Goal: Information Seeking & Learning: Find contact information

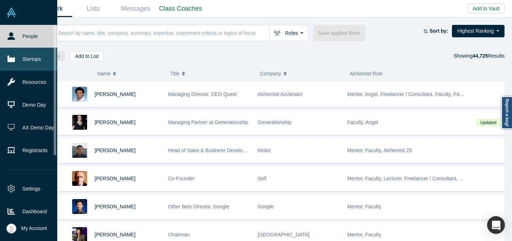
click at [24, 64] on link "Startups" at bounding box center [31, 59] width 63 height 23
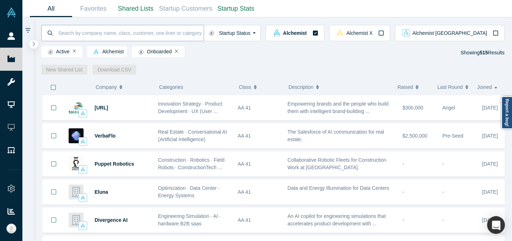
click at [204, 32] on input at bounding box center [131, 33] width 146 height 17
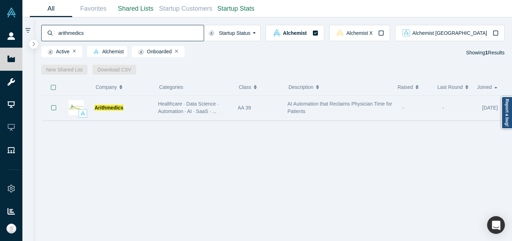
click at [237, 111] on div "AA 39" at bounding box center [259, 108] width 50 height 25
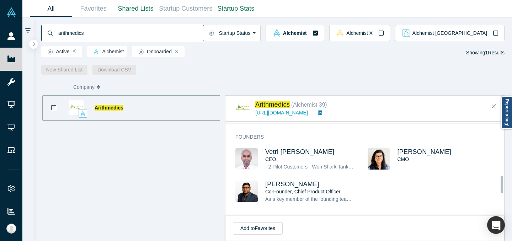
scroll to position [298, 0]
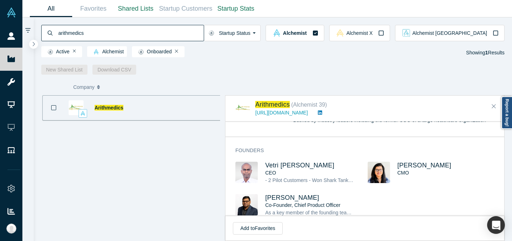
click at [152, 36] on input "arithmedics" at bounding box center [131, 33] width 146 height 17
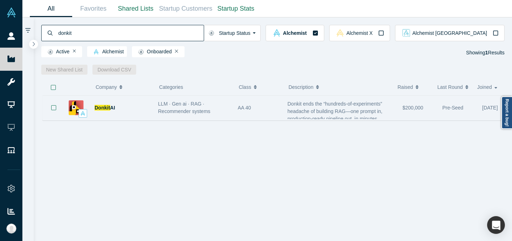
click at [228, 113] on div "LLM · Gen ai · RAG · Recommender systems" at bounding box center [194, 107] width 72 height 15
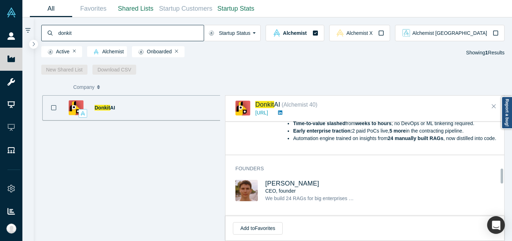
scroll to position [299, 0]
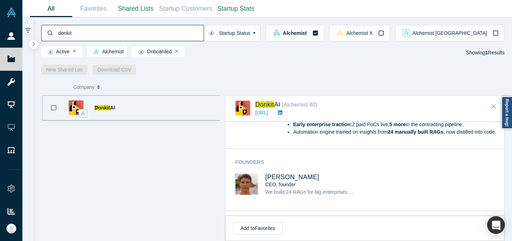
click at [187, 32] on input "donkit" at bounding box center [131, 33] width 146 height 17
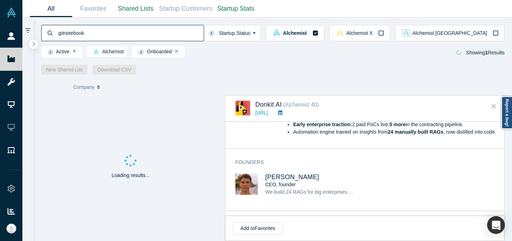
type input "gitnotebooks"
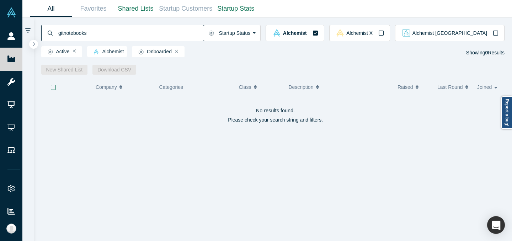
click at [204, 33] on input "gitnotebooks" at bounding box center [131, 33] width 146 height 17
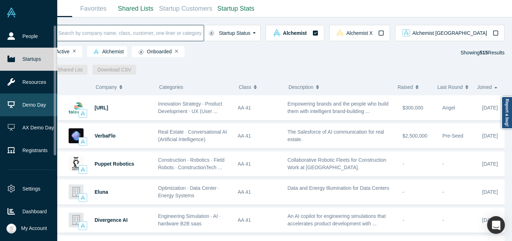
click at [9, 109] on link "Demo Day" at bounding box center [31, 105] width 63 height 23
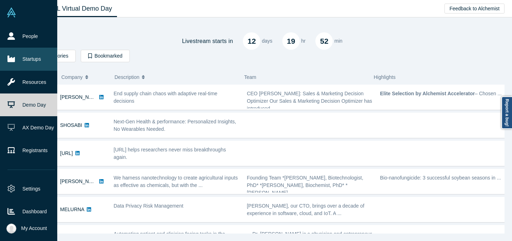
click at [17, 62] on link "Startups" at bounding box center [31, 59] width 63 height 23
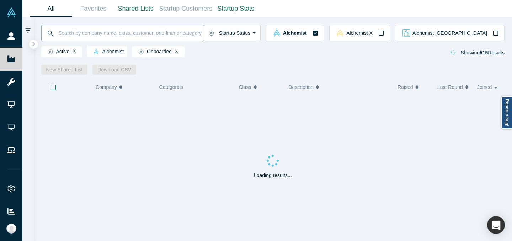
click at [105, 34] on input at bounding box center [131, 33] width 146 height 17
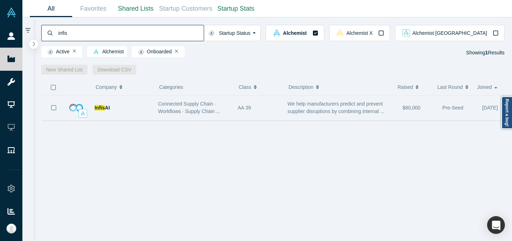
click at [155, 115] on div "Connected Supply Chain · Workflows · Supply Chain ..." at bounding box center [194, 108] width 80 height 22
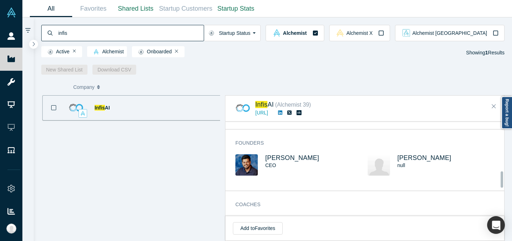
scroll to position [287, 0]
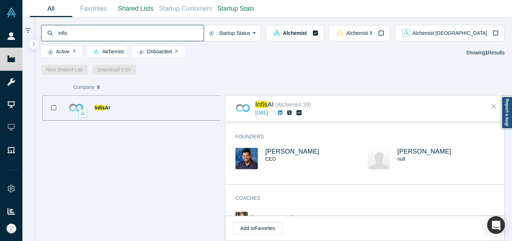
click at [204, 35] on input "infis" at bounding box center [131, 33] width 146 height 17
click at [204, 34] on input "infis" at bounding box center [131, 33] width 146 height 17
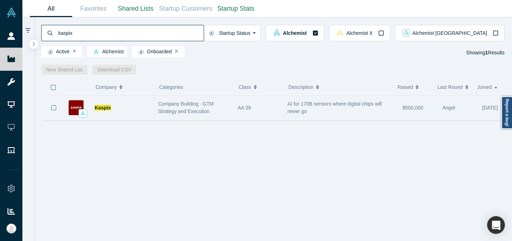
click at [224, 112] on div "Company Building · GTM Strategy and Execution" at bounding box center [194, 107] width 72 height 15
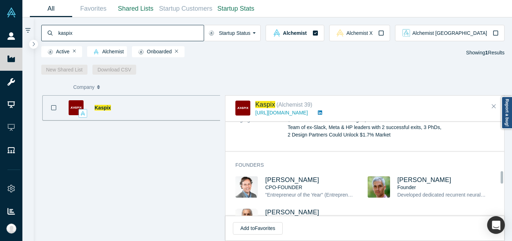
scroll to position [372, 0]
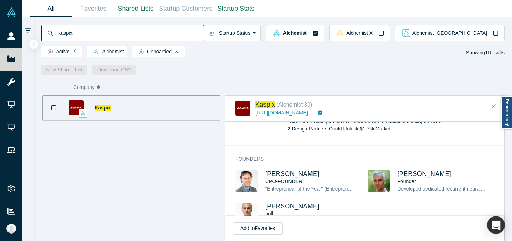
click at [154, 35] on input "kaspix" at bounding box center [131, 33] width 146 height 17
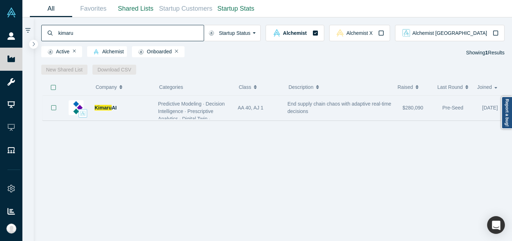
click at [227, 108] on div "Predictive Modeling · Decision Intelligence · Prescriptive Analytics · Digital …" at bounding box center [194, 122] width 72 height 45
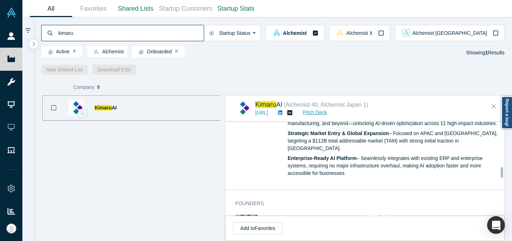
scroll to position [612, 0]
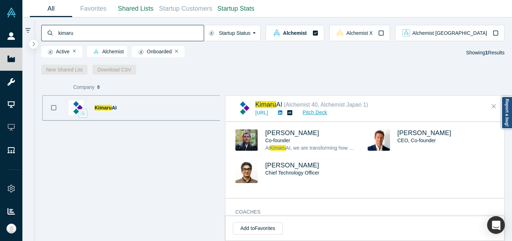
click at [182, 31] on input "kimaru" at bounding box center [131, 33] width 146 height 17
click at [181, 32] on input "kimaru" at bounding box center [131, 33] width 146 height 17
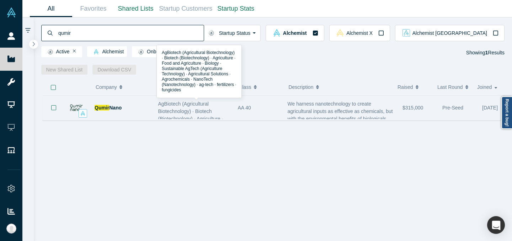
click at [253, 108] on div "AA 40" at bounding box center [259, 108] width 42 height 25
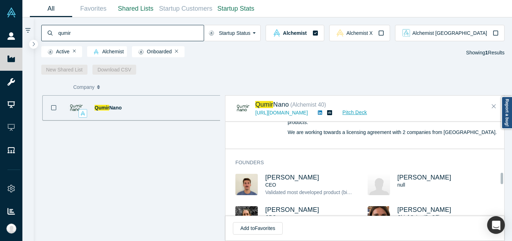
scroll to position [419, 0]
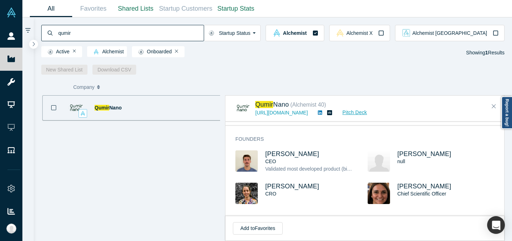
click at [167, 33] on input "qumir" at bounding box center [131, 33] width 146 height 17
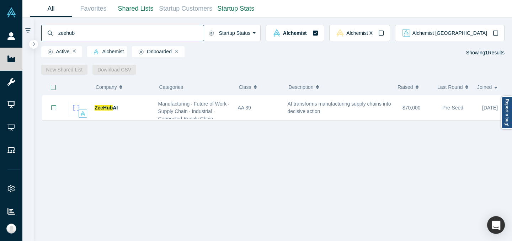
type input "zeehub"
click at [224, 113] on div "Manufacturing · Future of Work · Supply Chain · Industrial · Connected Supply C…" at bounding box center [194, 126] width 72 height 52
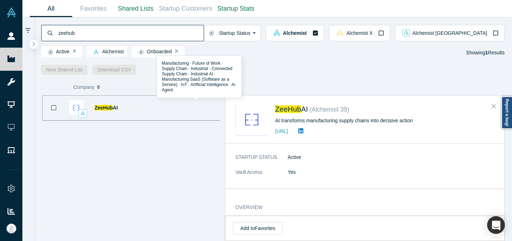
click at [224, 112] on div "ZeeHub AI Manufacturing · Future of Work · Supply Chain · Industrial · Connecte…" at bounding box center [273, 168] width 464 height 146
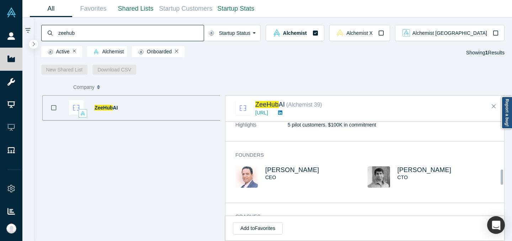
scroll to position [304, 0]
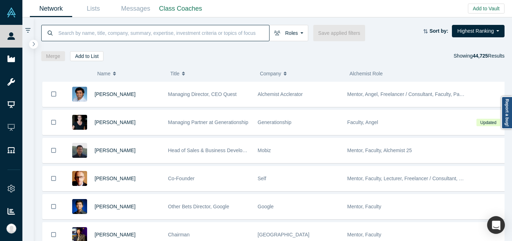
click at [218, 31] on input at bounding box center [164, 33] width 212 height 17
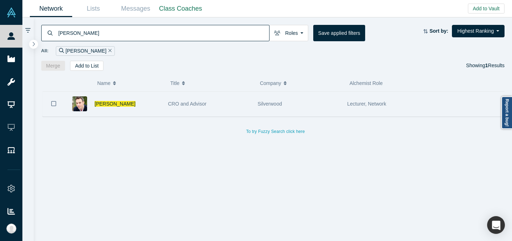
click at [248, 106] on div "CRO and Advisor" at bounding box center [209, 104] width 82 height 25
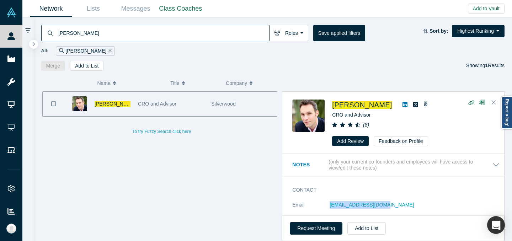
copy link "[EMAIL_ADDRESS][DOMAIN_NAME]"
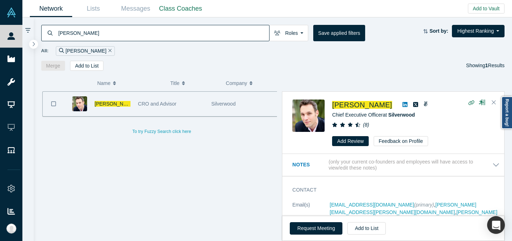
click at [212, 37] on input "[PERSON_NAME]" at bounding box center [164, 33] width 212 height 17
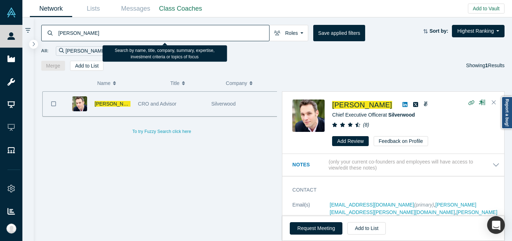
click at [213, 37] on input "[PERSON_NAME]" at bounding box center [164, 33] width 212 height 17
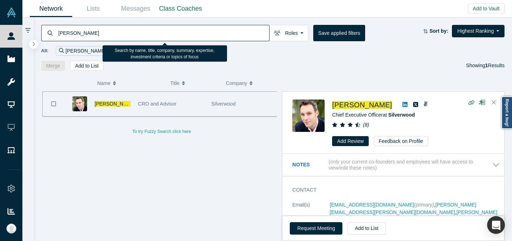
click at [213, 37] on input "[PERSON_NAME]" at bounding box center [164, 33] width 212 height 17
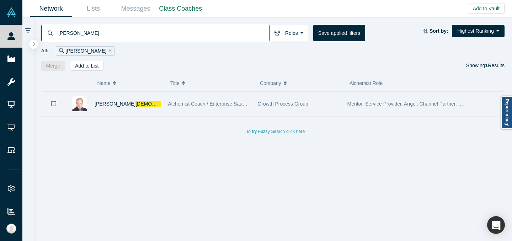
click at [148, 94] on div "[PERSON_NAME]" at bounding box center [128, 104] width 66 height 25
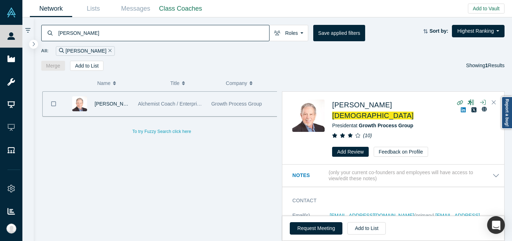
click at [232, 32] on input "[PERSON_NAME]" at bounding box center [164, 33] width 212 height 17
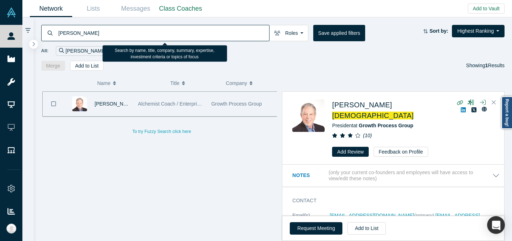
click at [232, 32] on input "[PERSON_NAME]" at bounding box center [164, 33] width 212 height 17
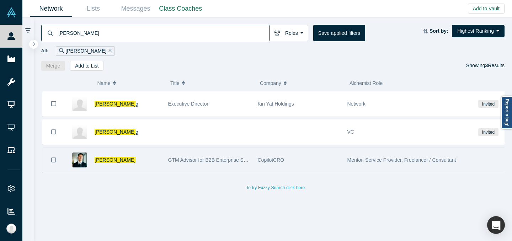
click at [303, 171] on div "CopilotCRO" at bounding box center [299, 160] width 82 height 25
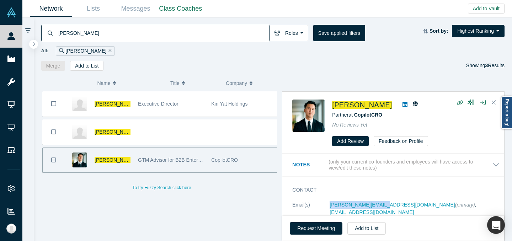
copy link "[PERSON_NAME][EMAIL_ADDRESS][DOMAIN_NAME]"
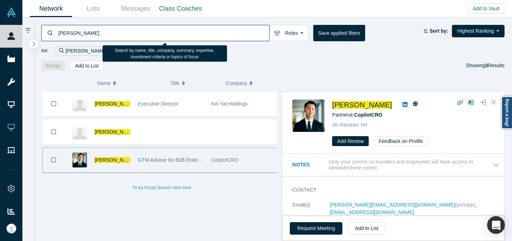
click at [192, 37] on input "[PERSON_NAME]" at bounding box center [164, 33] width 212 height 17
click at [192, 36] on input "[PERSON_NAME]" at bounding box center [164, 33] width 212 height 17
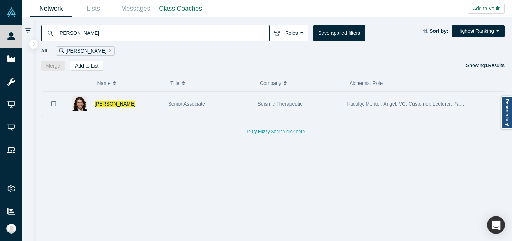
click at [254, 108] on div "Seismic Therapeutic" at bounding box center [299, 104] width 90 height 25
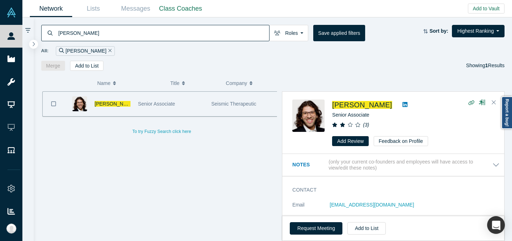
click at [254, 107] on div "Seismic Therapeutic" at bounding box center [244, 104] width 66 height 25
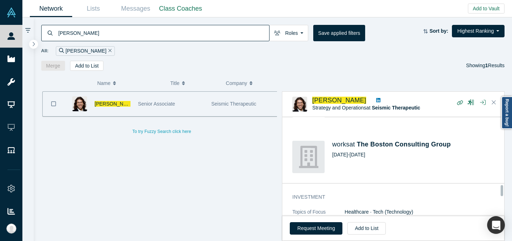
scroll to position [607, 0]
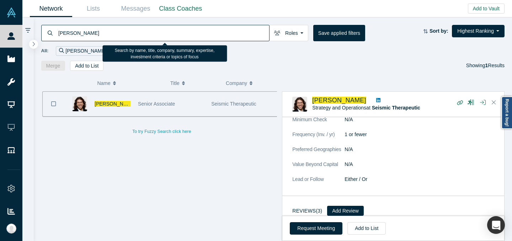
click at [73, 33] on input "[PERSON_NAME]" at bounding box center [164, 33] width 212 height 17
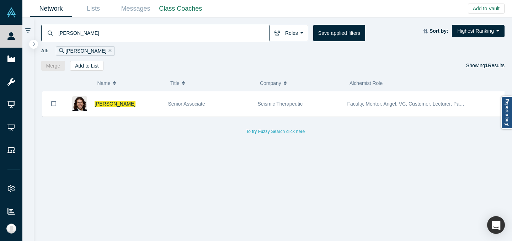
click at [146, 106] on div "[PERSON_NAME]" at bounding box center [128, 104] width 66 height 25
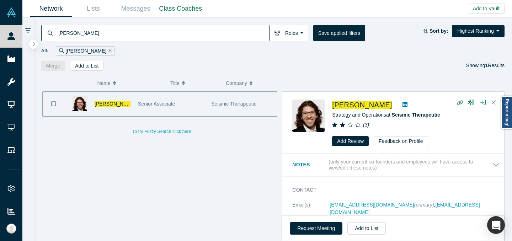
click at [160, 33] on input "[PERSON_NAME]" at bounding box center [164, 33] width 212 height 17
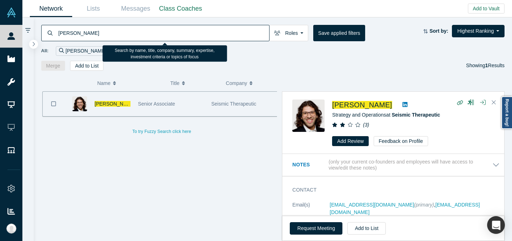
click at [160, 33] on input "[PERSON_NAME]" at bounding box center [164, 33] width 212 height 17
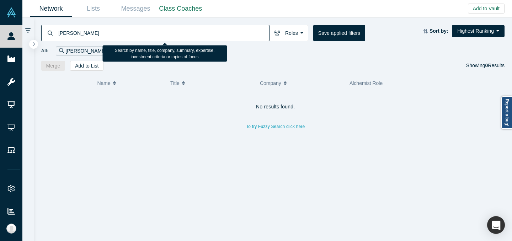
click at [71, 33] on input "[PERSON_NAME]" at bounding box center [164, 33] width 212 height 17
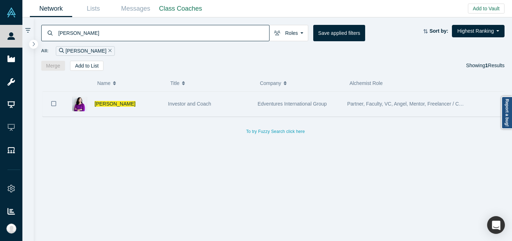
click at [130, 109] on div "[PERSON_NAME]" at bounding box center [128, 104] width 66 height 25
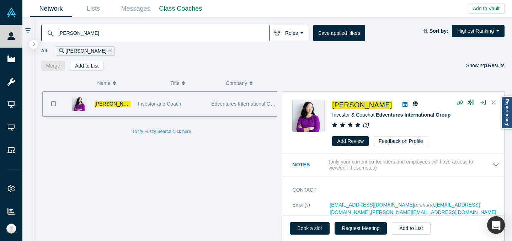
click at [135, 41] on div "All: [PERSON_NAME]" at bounding box center [273, 48] width 464 height 15
click at [135, 39] on input "[PERSON_NAME]" at bounding box center [164, 33] width 212 height 17
click at [135, 37] on input "[PERSON_NAME]" at bounding box center [164, 33] width 212 height 17
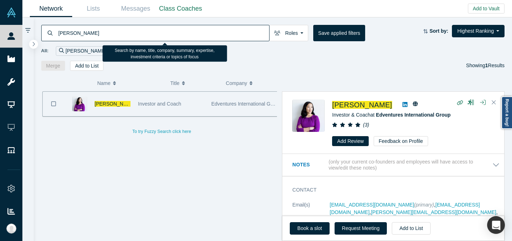
click at [135, 37] on input "[PERSON_NAME]" at bounding box center [164, 33] width 212 height 17
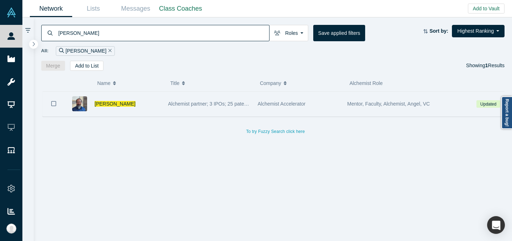
click at [150, 108] on div "[PERSON_NAME]" at bounding box center [128, 104] width 66 height 25
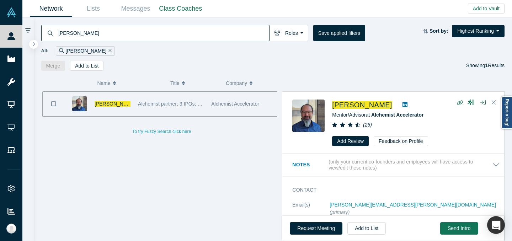
click at [219, 33] on input "[PERSON_NAME]" at bounding box center [164, 33] width 212 height 17
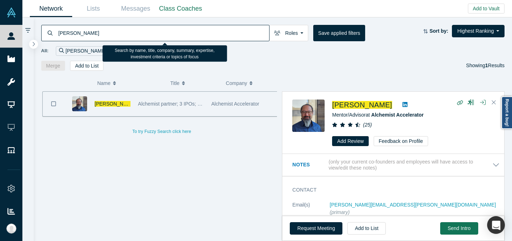
click at [219, 33] on input "[PERSON_NAME]" at bounding box center [164, 33] width 212 height 17
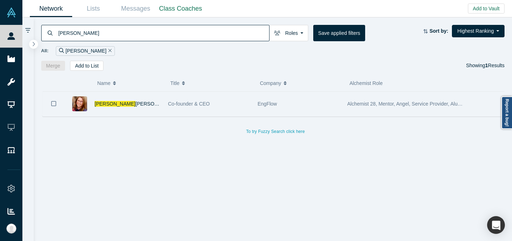
click at [258, 112] on div "EngFlow" at bounding box center [299, 104] width 82 height 25
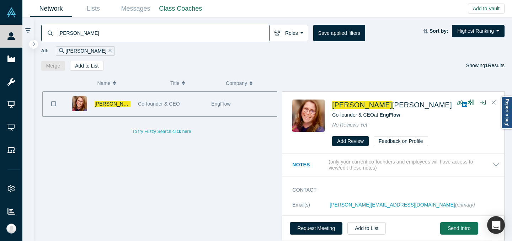
click at [102, 33] on input "[PERSON_NAME]" at bounding box center [164, 33] width 212 height 17
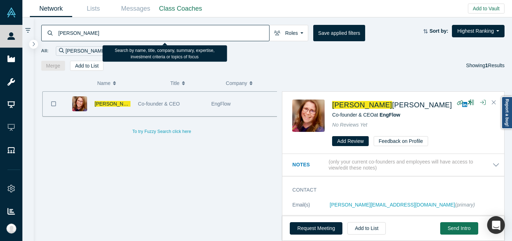
click at [102, 33] on input "[PERSON_NAME]" at bounding box center [164, 33] width 212 height 17
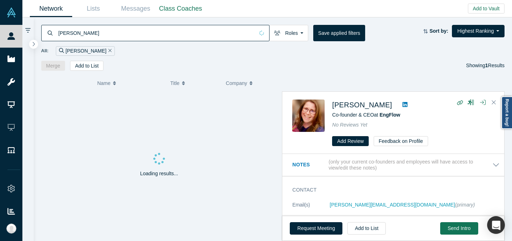
click at [324, 59] on div "[PERSON_NAME] Roles Founders Faculty Mentors Alumni Mentor Angels VCs Corporate…" at bounding box center [273, 43] width 479 height 53
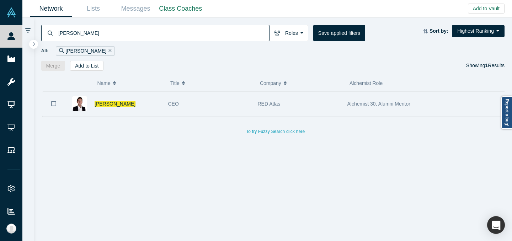
click at [291, 101] on div "RED Atlas" at bounding box center [299, 104] width 82 height 25
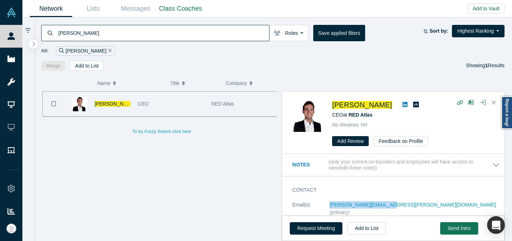
copy link "[PERSON_NAME][EMAIL_ADDRESS][PERSON_NAME][DOMAIN_NAME]"
click at [206, 36] on input "[PERSON_NAME]" at bounding box center [164, 33] width 212 height 17
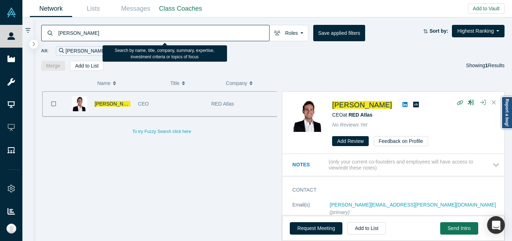
click at [206, 36] on input "[PERSON_NAME]" at bounding box center [164, 33] width 212 height 17
paste input "[PERSON_NAME]"
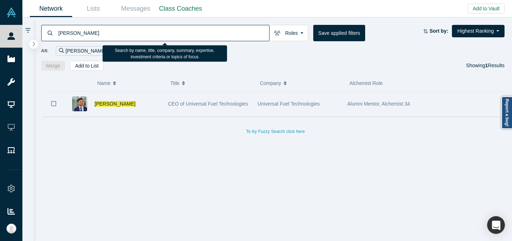
click at [249, 101] on div "CEO of Universal Fuel Technologies" at bounding box center [209, 104] width 82 height 25
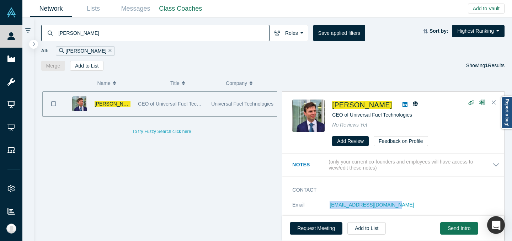
copy link "[EMAIL_ADDRESS][DOMAIN_NAME]"
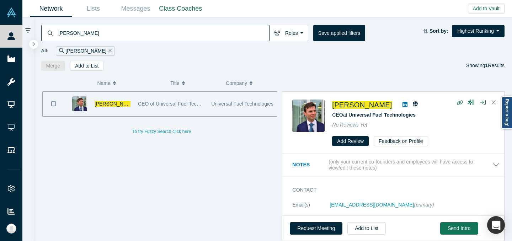
click at [217, 34] on input "[PERSON_NAME]" at bounding box center [164, 33] width 212 height 17
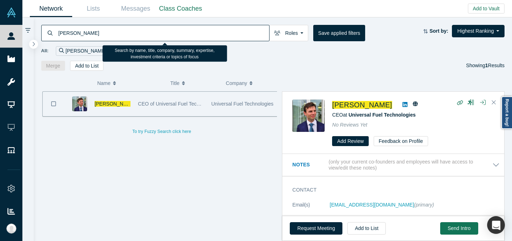
click at [217, 34] on input "[PERSON_NAME]" at bounding box center [164, 33] width 212 height 17
paste input "[PERSON_NAME]"
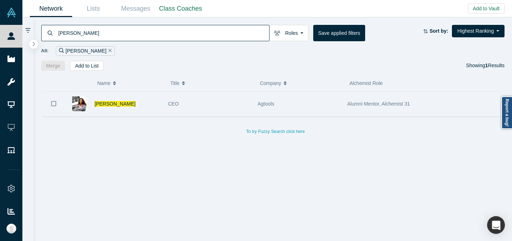
click at [273, 109] on div "Agtools" at bounding box center [299, 104] width 82 height 25
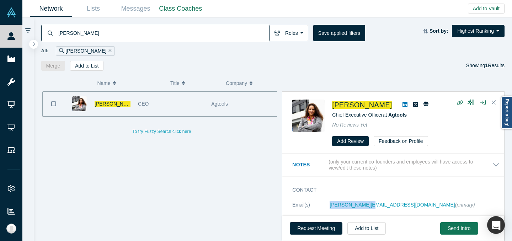
copy link "[PERSON_NAME][EMAIL_ADDRESS][DOMAIN_NAME]"
click at [209, 35] on input "[PERSON_NAME]" at bounding box center [164, 33] width 212 height 17
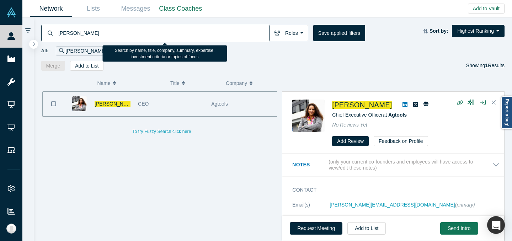
click at [209, 35] on input "[PERSON_NAME]" at bounding box center [164, 33] width 212 height 17
paste input "[PERSON_NAME]"
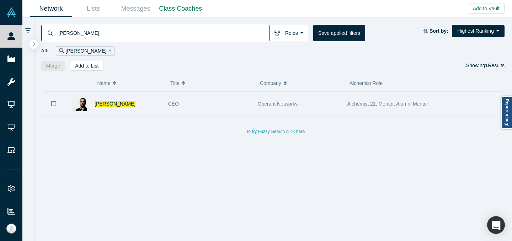
click at [229, 106] on div "CEO" at bounding box center [209, 104] width 82 height 25
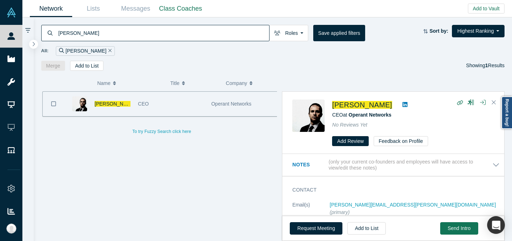
click at [234, 27] on input "[PERSON_NAME]" at bounding box center [164, 33] width 212 height 17
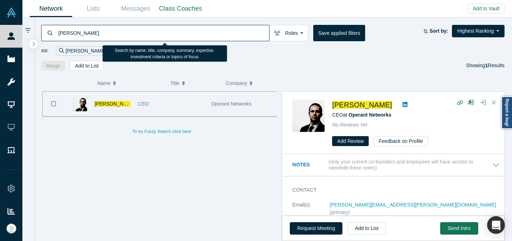
click at [234, 27] on input "[PERSON_NAME]" at bounding box center [164, 33] width 212 height 17
paste input "[PERSON_NAME]"
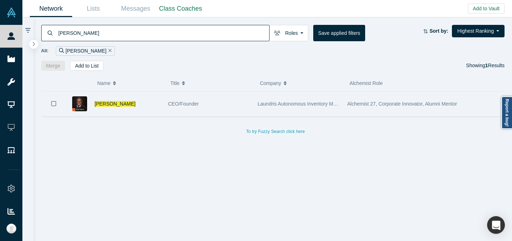
click at [262, 109] on div "Laundris Autonomous Inventory Management" at bounding box center [299, 104] width 82 height 25
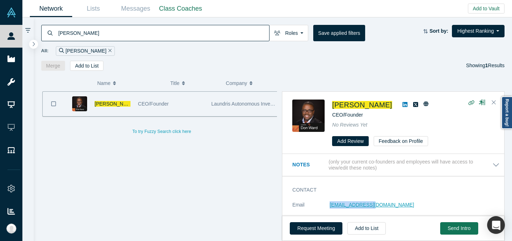
copy link "[EMAIL_ADDRESS][DOMAIN_NAME]"
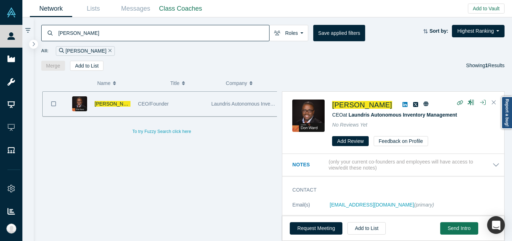
click at [197, 31] on input "[PERSON_NAME]" at bounding box center [164, 33] width 212 height 17
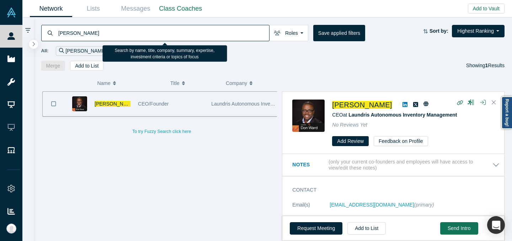
click at [197, 31] on input "[PERSON_NAME]" at bounding box center [164, 33] width 212 height 17
paste input "[PERSON_NAME]"
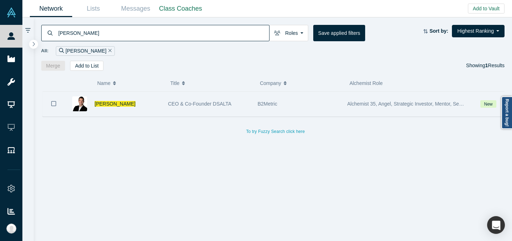
click at [276, 102] on span "B2Metric" at bounding box center [268, 104] width 20 height 6
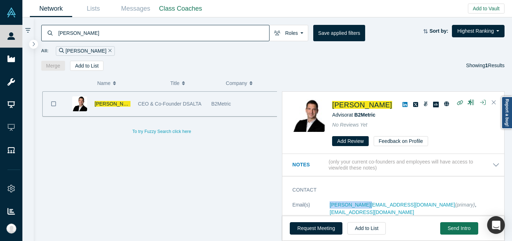
copy link "[PERSON_NAME][EMAIL_ADDRESS][DOMAIN_NAME]"
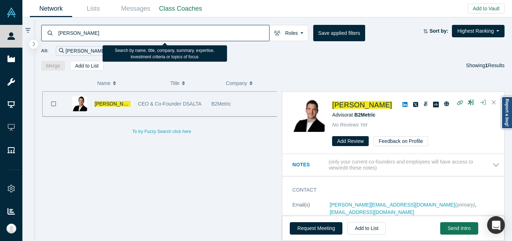
click at [186, 34] on input "[PERSON_NAME]" at bounding box center [164, 33] width 212 height 17
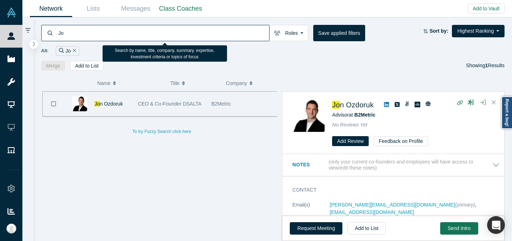
type input "J"
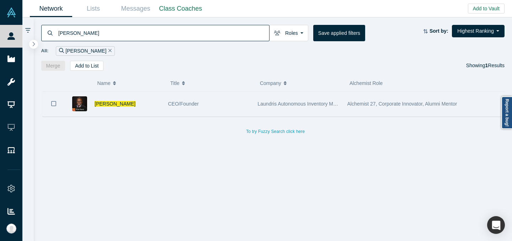
click at [192, 103] on span "CEO/Founder" at bounding box center [183, 104] width 31 height 6
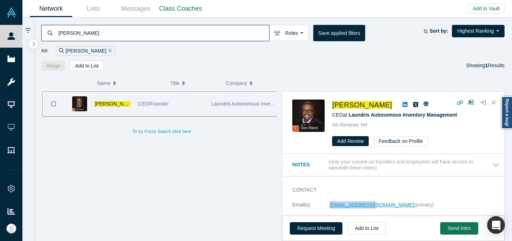
copy link "[EMAIL_ADDRESS][DOMAIN_NAME]"
click at [190, 37] on input "[PERSON_NAME]" at bounding box center [164, 33] width 212 height 17
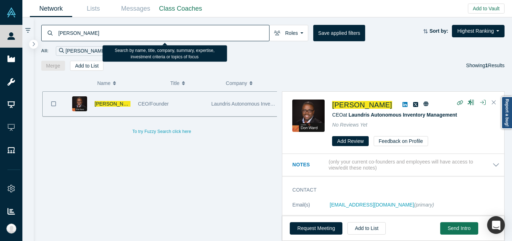
paste input "[PERSON_NAME]"
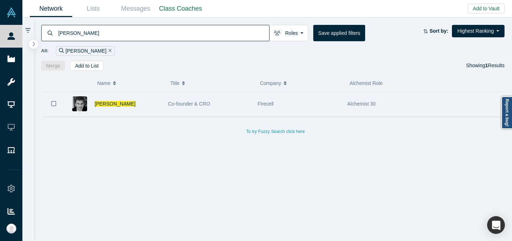
click at [244, 97] on div "Co-founder & CRO" at bounding box center [209, 104] width 82 height 25
click at [258, 97] on div "Firecell" at bounding box center [299, 104] width 82 height 25
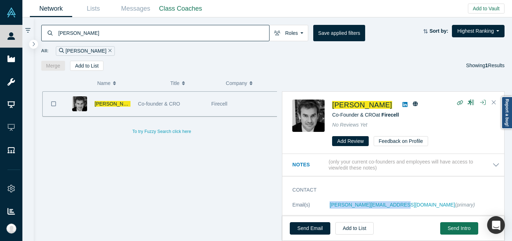
copy link "[PERSON_NAME][EMAIL_ADDRESS][DOMAIN_NAME]"
click at [201, 42] on div "All: [PERSON_NAME]" at bounding box center [273, 48] width 464 height 15
click at [202, 36] on input "[PERSON_NAME]" at bounding box center [164, 33] width 212 height 17
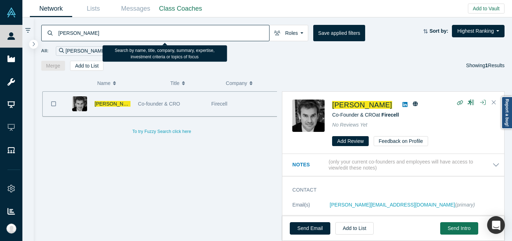
click at [202, 36] on input "[PERSON_NAME]" at bounding box center [164, 33] width 212 height 17
paste input "[PERSON_NAME]"
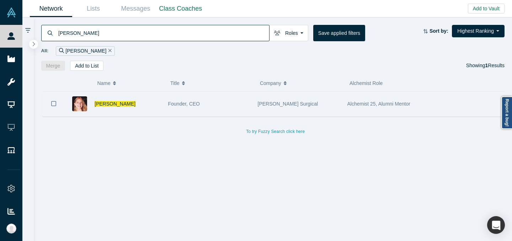
click at [248, 99] on div "Founder, CEO" at bounding box center [209, 104] width 82 height 25
click at [258, 97] on div "[PERSON_NAME] Surgical" at bounding box center [299, 104] width 82 height 25
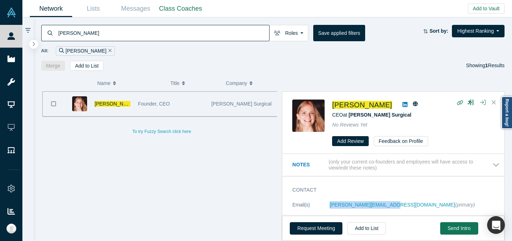
copy link "[PERSON_NAME][EMAIL_ADDRESS][DOMAIN_NAME]"
click at [188, 39] on input "[PERSON_NAME]" at bounding box center [164, 33] width 212 height 17
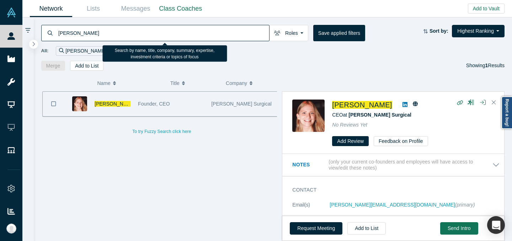
click at [188, 39] on input "[PERSON_NAME]" at bounding box center [164, 33] width 212 height 17
paste input "[PERSON_NAME]"
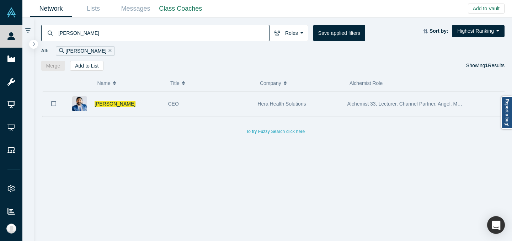
click at [218, 101] on div "CEO" at bounding box center [209, 104] width 82 height 25
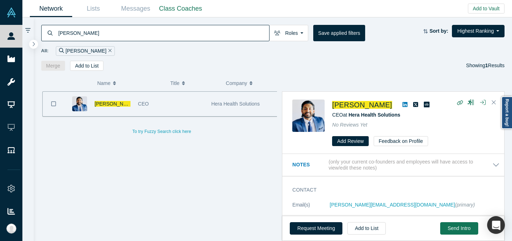
click at [221, 34] on input "[PERSON_NAME]" at bounding box center [164, 33] width 212 height 17
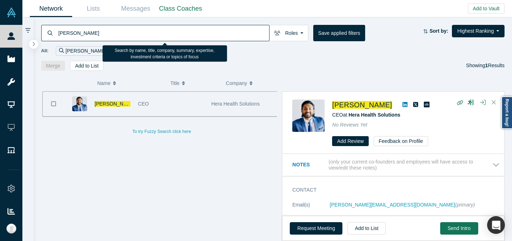
click at [221, 34] on input "[PERSON_NAME]" at bounding box center [164, 33] width 212 height 17
paste input "[PERSON_NAME]"
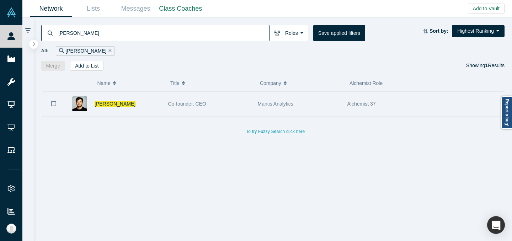
click at [162, 107] on div "[PERSON_NAME]" at bounding box center [115, 104] width 100 height 25
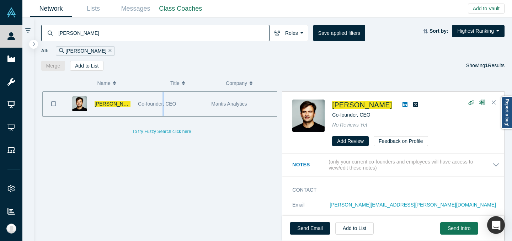
click at [162, 107] on div "Co-founder, CEO" at bounding box center [171, 104] width 66 height 25
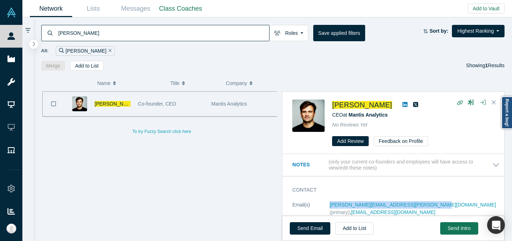
click at [177, 30] on input "[PERSON_NAME]" at bounding box center [164, 33] width 212 height 17
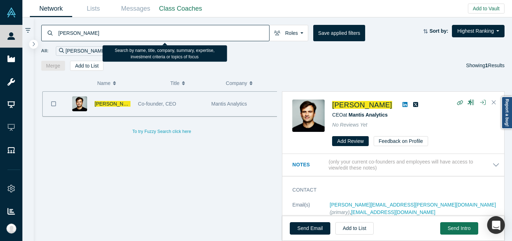
click at [177, 29] on input "[PERSON_NAME]" at bounding box center [164, 33] width 212 height 17
click at [177, 28] on input "[PERSON_NAME]" at bounding box center [164, 33] width 212 height 17
paste input "[PERSON_NAME]"
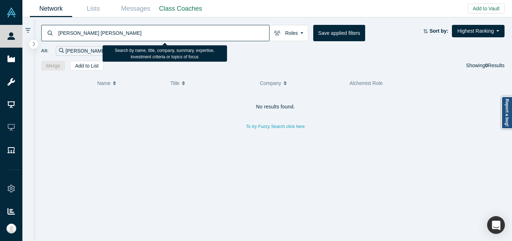
drag, startPoint x: 171, startPoint y: 33, endPoint x: 91, endPoint y: 32, distance: 80.4
click at [91, 32] on input "[PERSON_NAME] [PERSON_NAME]" at bounding box center [164, 33] width 212 height 17
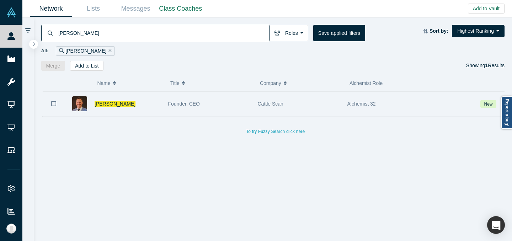
click at [210, 103] on div "Founder, CEO" at bounding box center [209, 104] width 82 height 25
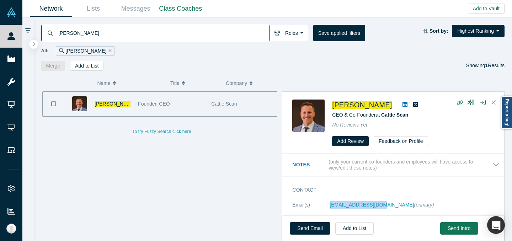
click at [206, 28] on input "[PERSON_NAME]" at bounding box center [164, 33] width 212 height 17
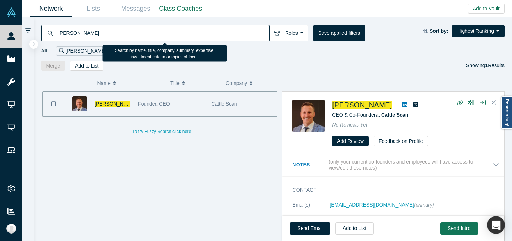
click at [206, 28] on input "[PERSON_NAME]" at bounding box center [164, 33] width 212 height 17
paste input "[PERSON_NAME]"
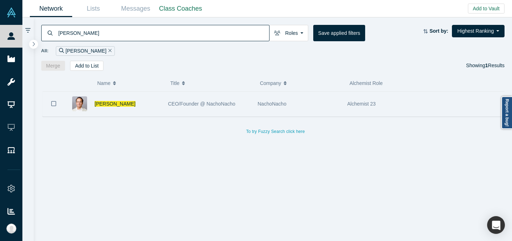
click at [288, 99] on div "NachoNacho" at bounding box center [299, 104] width 82 height 25
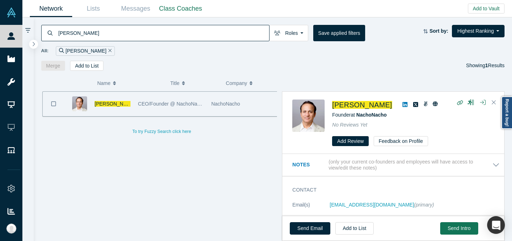
click at [223, 31] on input "[PERSON_NAME]" at bounding box center [164, 33] width 212 height 17
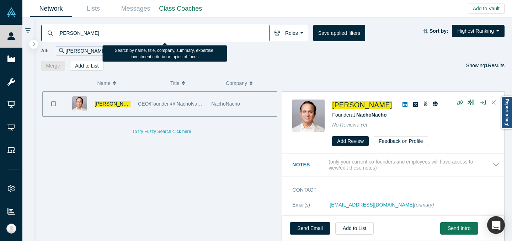
click at [223, 31] on input "[PERSON_NAME]" at bounding box center [164, 33] width 212 height 17
paste input "[PERSON_NAME]"
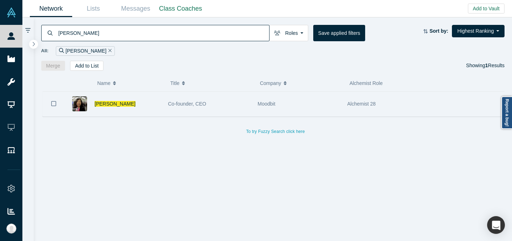
click at [326, 106] on div "Moodbit" at bounding box center [299, 104] width 82 height 25
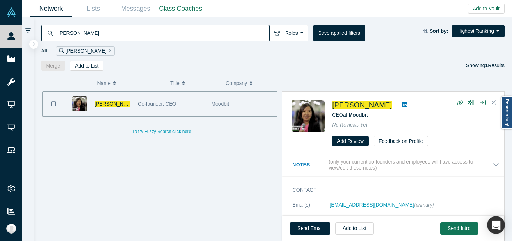
click at [186, 30] on input "[PERSON_NAME]" at bounding box center [164, 33] width 212 height 17
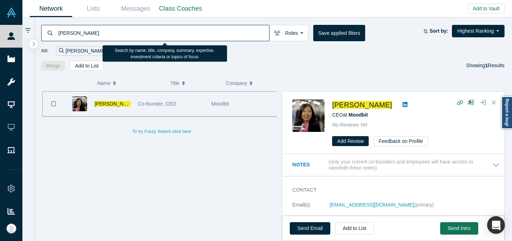
click at [186, 30] on input "[PERSON_NAME]" at bounding box center [164, 33] width 212 height 17
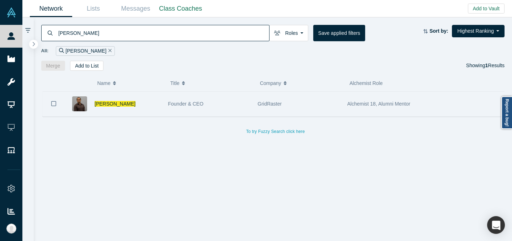
click at [216, 106] on div "Founder & CEO" at bounding box center [209, 104] width 82 height 25
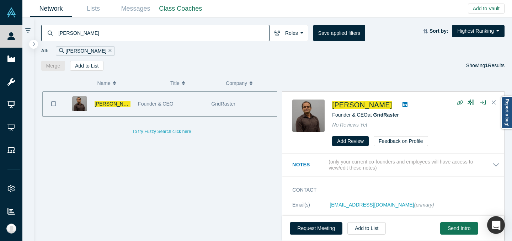
click at [233, 31] on input "[PERSON_NAME]" at bounding box center [164, 33] width 212 height 17
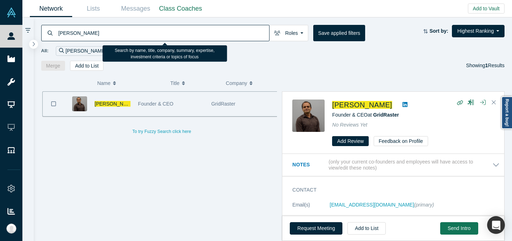
click at [233, 31] on input "[PERSON_NAME]" at bounding box center [164, 33] width 212 height 17
paste input "Massimilliano Genta"
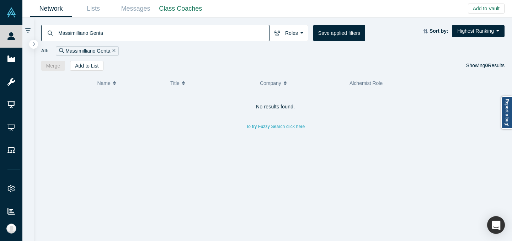
drag, startPoint x: 89, startPoint y: 33, endPoint x: 24, endPoint y: 33, distance: 65.4
click at [24, 33] on div "Massimilliano Genta Roles Founders Faculty Mentors Alumni Mentor Angels VCs Cor…" at bounding box center [267, 129] width 490 height 224
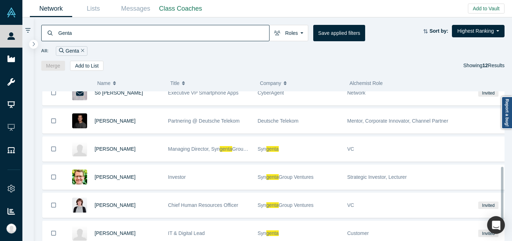
scroll to position [204, 0]
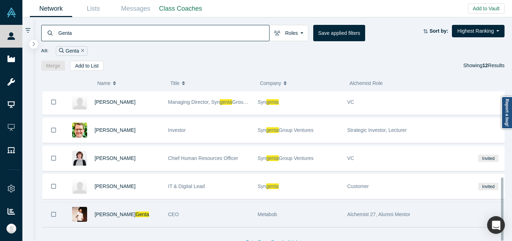
click at [195, 209] on div "CEO" at bounding box center [209, 214] width 82 height 25
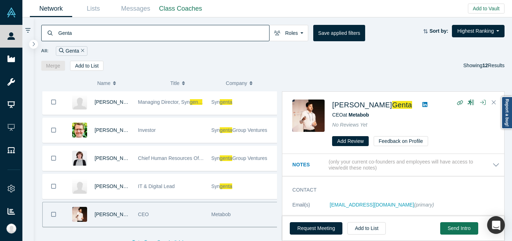
click at [202, 31] on input "Genta" at bounding box center [164, 33] width 212 height 17
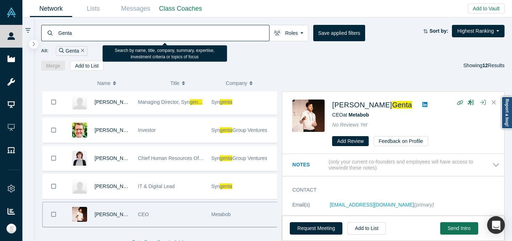
click at [202, 31] on input "Genta" at bounding box center [164, 33] width 212 height 17
paste input "Burak Aksar"
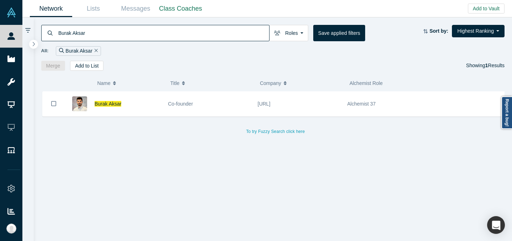
click at [324, 85] on button "Company" at bounding box center [301, 83] width 82 height 15
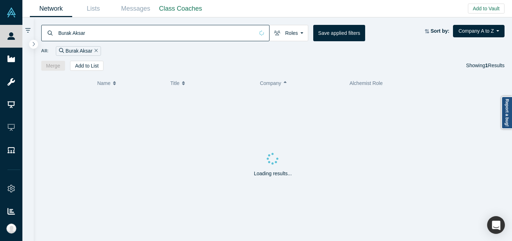
click at [319, 99] on div "Loading results..." at bounding box center [273, 167] width 464 height 150
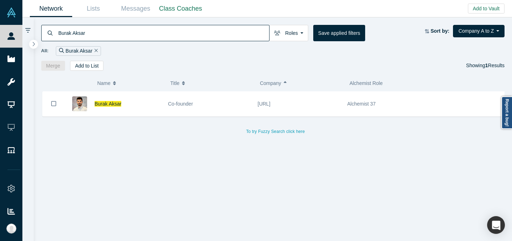
click at [272, 120] on div "To try Fuzzy Search click here" at bounding box center [275, 127] width 469 height 17
click at [275, 113] on div "[URL]" at bounding box center [299, 104] width 82 height 25
click at [280, 101] on div "Burak Aksar Co-founder [URL] Alchemist 37 To try Fuzzy Search click here" at bounding box center [273, 166] width 464 height 150
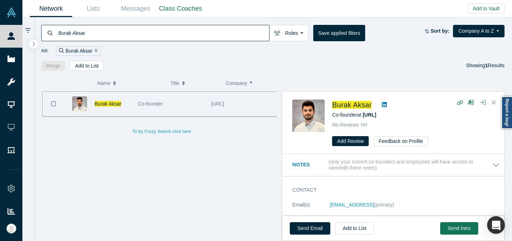
click at [177, 33] on input "Burak Aksar" at bounding box center [164, 33] width 212 height 17
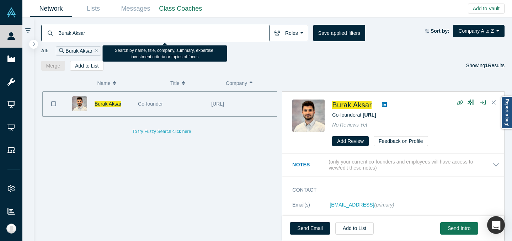
click at [177, 33] on input "Burak Aksar" at bounding box center [164, 33] width 212 height 17
paste input "[PERSON_NAME]"
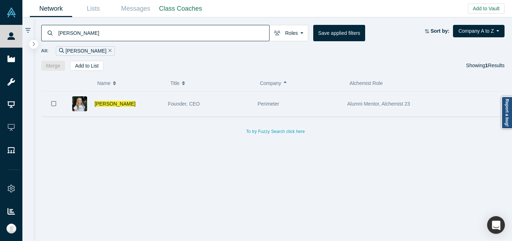
click at [251, 107] on div "Founder, CEO" at bounding box center [209, 104] width 90 height 25
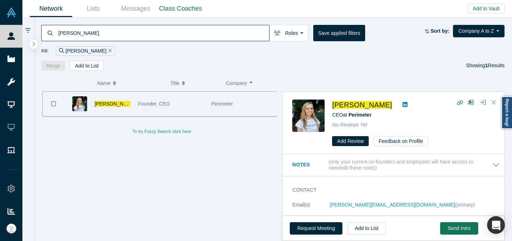
click at [146, 35] on input "[PERSON_NAME]" at bounding box center [164, 33] width 212 height 17
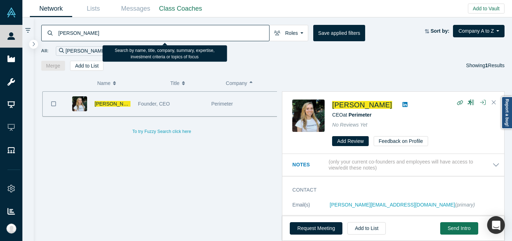
paste input "[PERSON_NAME]"
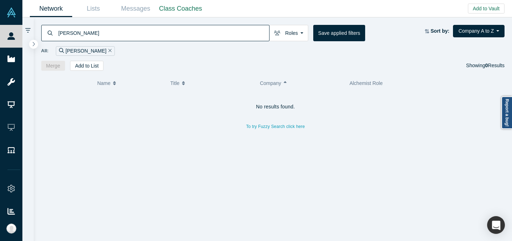
click at [81, 34] on input "[PERSON_NAME]" at bounding box center [164, 33] width 212 height 17
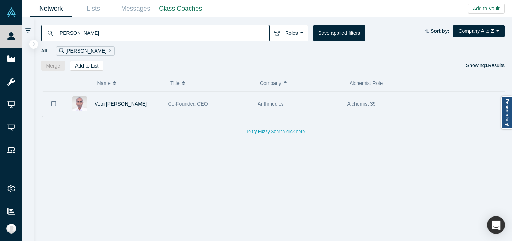
click at [294, 106] on div "Arithmedics" at bounding box center [299, 104] width 82 height 25
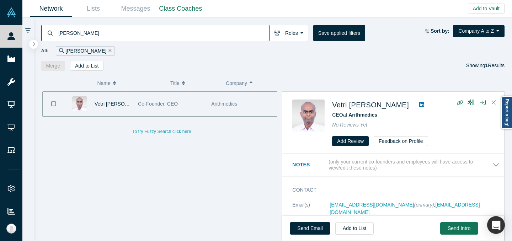
click at [165, 33] on input "[PERSON_NAME]" at bounding box center [164, 33] width 212 height 17
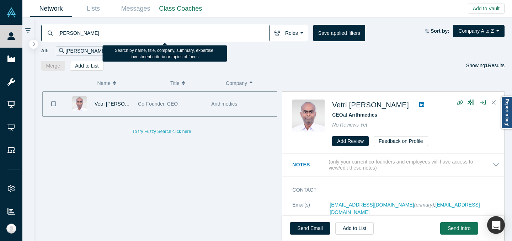
click at [165, 33] on input "[PERSON_NAME]" at bounding box center [164, 33] width 212 height 17
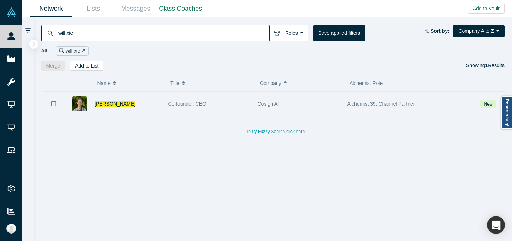
click at [198, 106] on span "Co-founder, CEO" at bounding box center [187, 104] width 38 height 6
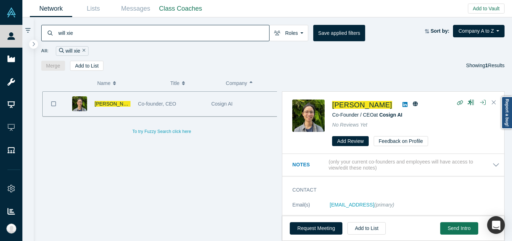
click at [252, 36] on input "will xie" at bounding box center [164, 33] width 212 height 17
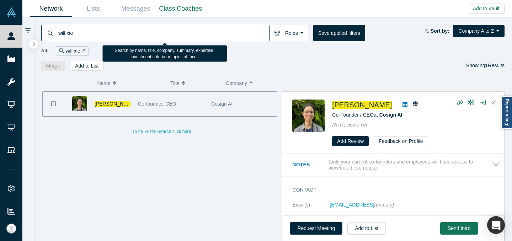
click at [251, 35] on input "will xie" at bounding box center [164, 33] width 212 height 17
paste input "[PERSON_NAME]"
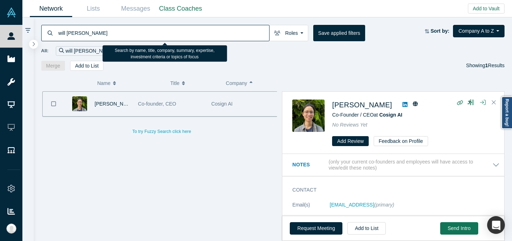
click at [251, 35] on input "will [PERSON_NAME]" at bounding box center [164, 33] width 212 height 17
paste input
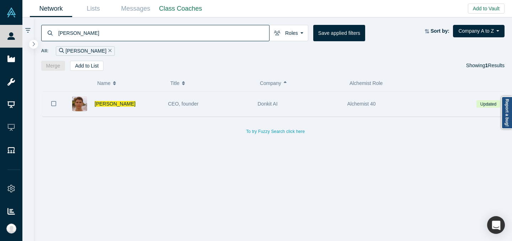
click at [236, 105] on div "CEO, founder" at bounding box center [209, 104] width 82 height 25
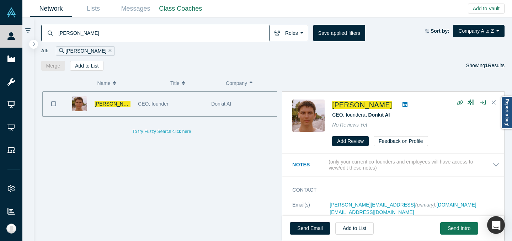
click at [239, 28] on input "[PERSON_NAME]" at bounding box center [164, 33] width 212 height 17
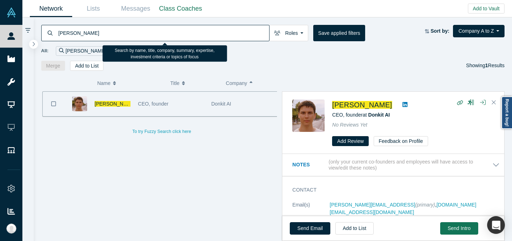
click at [239, 28] on input "[PERSON_NAME]" at bounding box center [164, 33] width 212 height 17
paste input "[PERSON_NAME]"
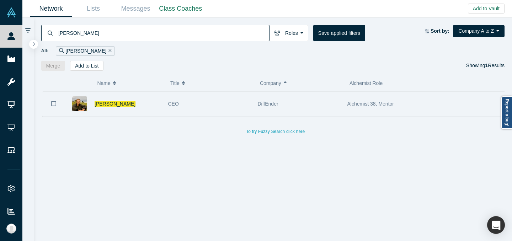
click at [292, 112] on div "DiffEnder" at bounding box center [299, 104] width 82 height 25
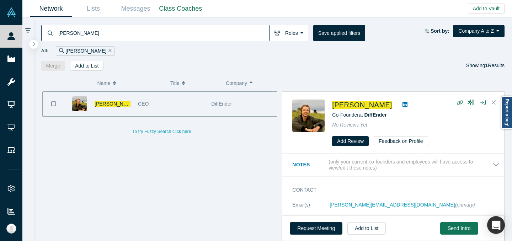
click at [212, 30] on input "[PERSON_NAME]" at bounding box center [164, 33] width 212 height 17
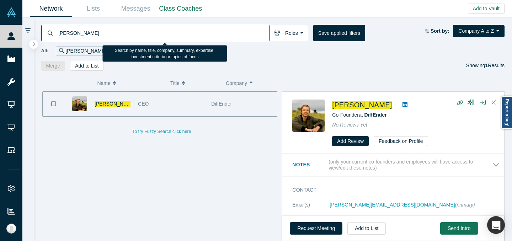
click at [212, 30] on input "[PERSON_NAME]" at bounding box center [164, 33] width 212 height 17
paste input "[PERSON_NAME]"
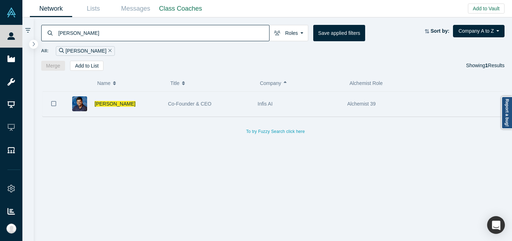
click at [299, 105] on div "Infis AI" at bounding box center [299, 104] width 82 height 25
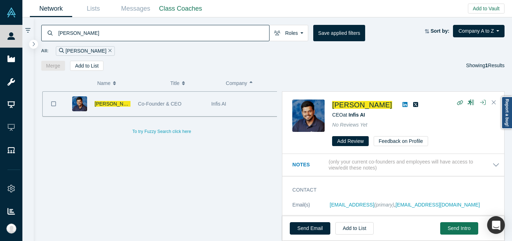
click at [240, 34] on input "[PERSON_NAME]" at bounding box center [164, 33] width 212 height 17
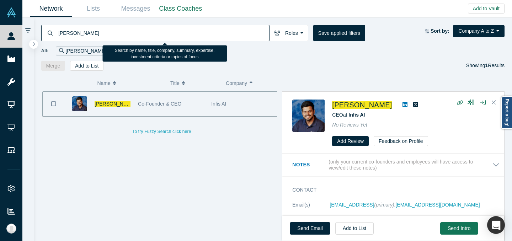
click at [240, 34] on input "[PERSON_NAME]" at bounding box center [164, 33] width 212 height 17
paste input "[PERSON_NAME]"
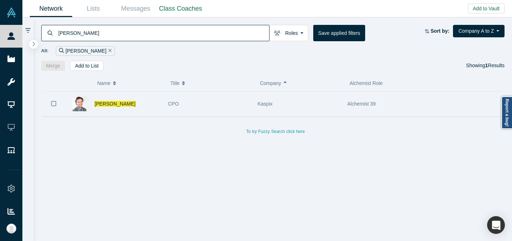
click at [191, 104] on div "CPO" at bounding box center [209, 104] width 82 height 25
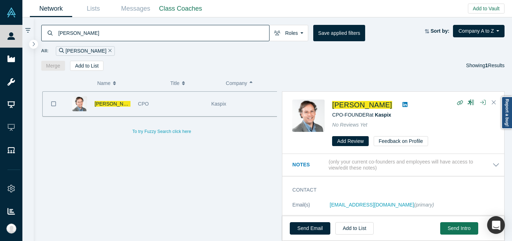
click at [203, 33] on input "[PERSON_NAME]" at bounding box center [164, 33] width 212 height 17
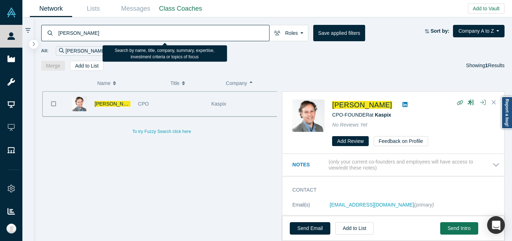
click at [203, 33] on input "[PERSON_NAME]" at bounding box center [164, 33] width 212 height 17
click at [204, 33] on input "[PERSON_NAME]" at bounding box center [164, 33] width 212 height 17
paste input "[PERSON_NAME]"
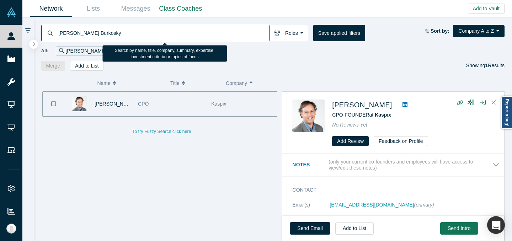
click at [204, 33] on input "[PERSON_NAME] Burkosky" at bounding box center [164, 33] width 212 height 17
paste input
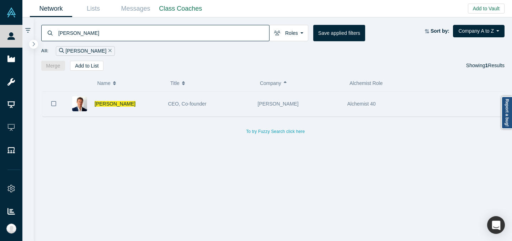
click at [256, 100] on div "[PERSON_NAME]" at bounding box center [299, 104] width 90 height 25
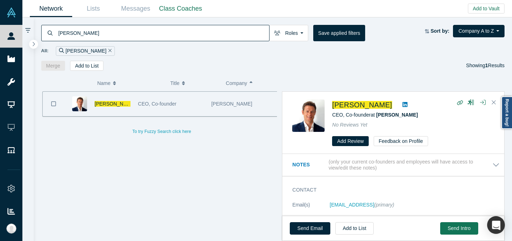
click at [255, 26] on input "[PERSON_NAME]" at bounding box center [164, 33] width 212 height 17
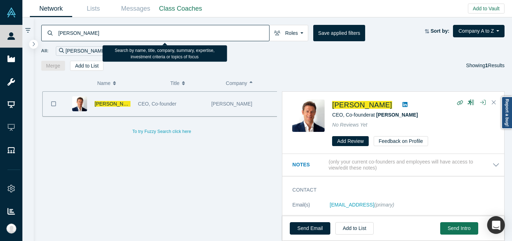
click at [255, 26] on input "[PERSON_NAME]" at bounding box center [164, 33] width 212 height 17
paste input "[PERSON_NAME]"
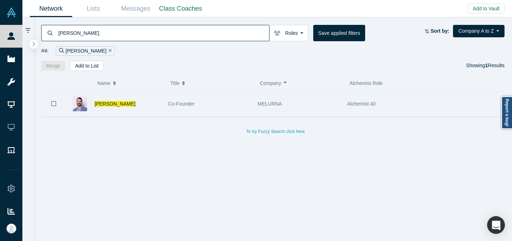
click at [306, 103] on div "MELURNA" at bounding box center [299, 104] width 82 height 25
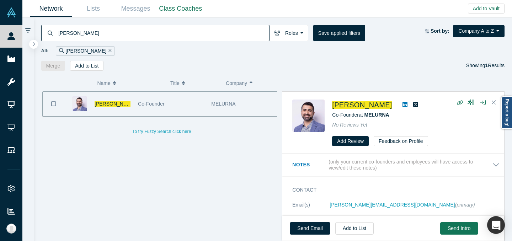
click at [238, 37] on input "[PERSON_NAME]" at bounding box center [164, 33] width 212 height 17
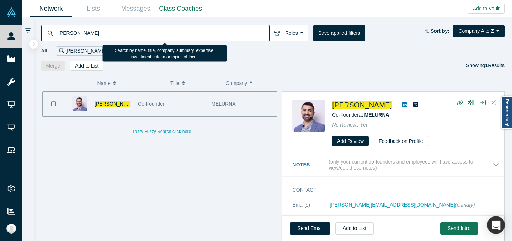
click at [238, 37] on input "[PERSON_NAME]" at bounding box center [164, 33] width 212 height 17
paste input "[PERSON_NAME]"
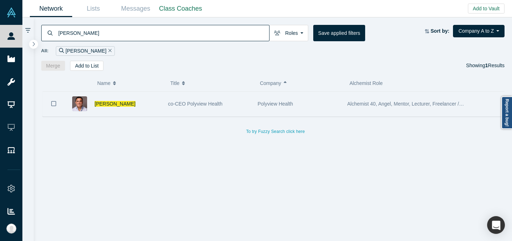
click at [304, 100] on div "Polyview Health" at bounding box center [299, 104] width 82 height 25
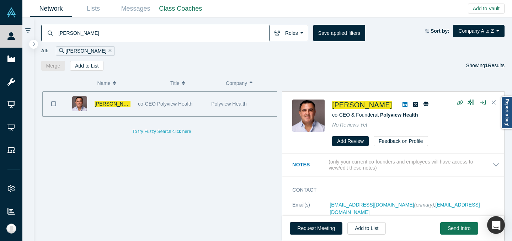
click at [202, 23] on div "[PERSON_NAME] Roles Founders Faculty Mentors Alumni Mentor Angels VCs Corporate…" at bounding box center [273, 43] width 479 height 53
click at [198, 32] on input "[PERSON_NAME]" at bounding box center [164, 33] width 212 height 17
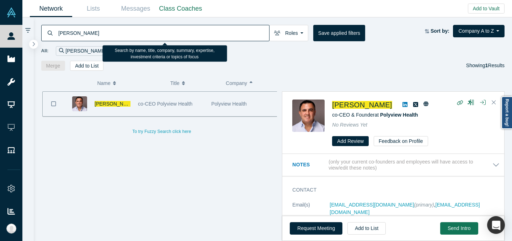
click at [198, 32] on input "[PERSON_NAME]" at bounding box center [164, 33] width 212 height 17
paste input "[PERSON_NAME]"
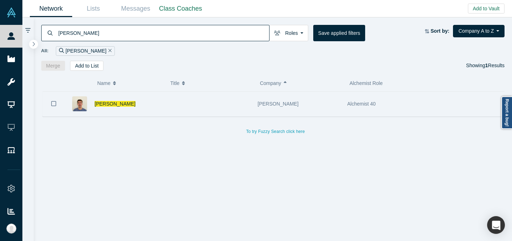
click at [319, 104] on div "[PERSON_NAME]" at bounding box center [299, 104] width 82 height 25
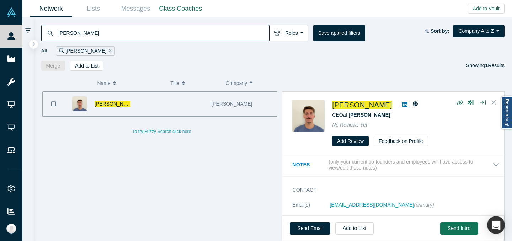
click at [243, 29] on input "[PERSON_NAME]" at bounding box center [164, 33] width 212 height 17
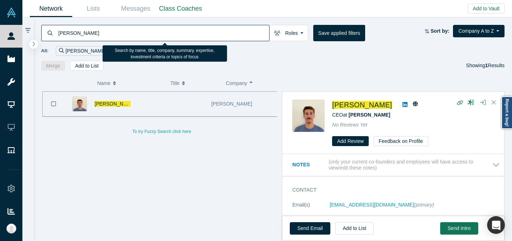
click at [243, 29] on input "[PERSON_NAME]" at bounding box center [164, 33] width 212 height 17
paste input "[PERSON_NAME]"
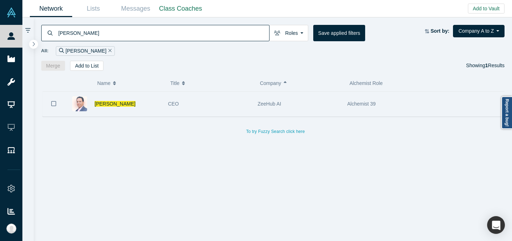
type input "[PERSON_NAME]"
click at [308, 99] on div "ZeeHub AI" at bounding box center [299, 104] width 82 height 25
